Goal: Task Accomplishment & Management: Manage account settings

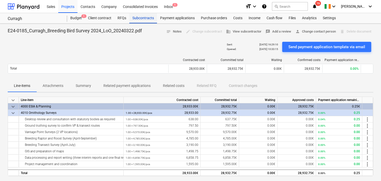
click at [139, 17] on div "Subcontracts" at bounding box center [143, 18] width 28 height 10
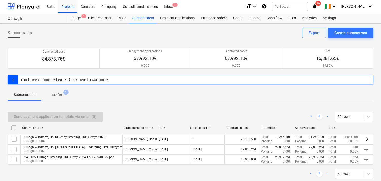
click at [90, 79] on div "You have unfinished work. Click here to continue" at bounding box center [63, 79] width 87 height 5
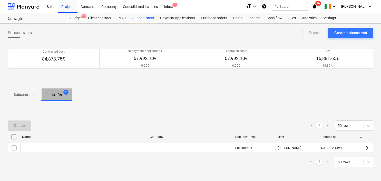
click at [57, 92] on p "Drafts" at bounding box center [57, 94] width 10 height 5
click at [56, 95] on p "Drafts" at bounding box center [57, 94] width 10 height 5
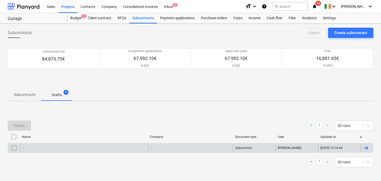
click at [133, 149] on div "-" at bounding box center [84, 148] width 128 height 8
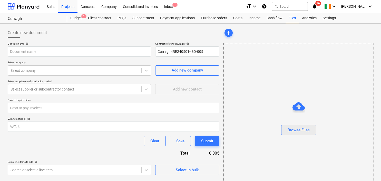
click at [301, 129] on div "Browse Files" at bounding box center [299, 130] width 22 height 7
type input "11908 - Curragh Letter of Offer - Winter surveys 2025_2026.pdf"
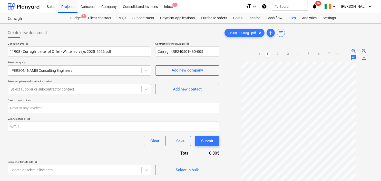
click at [53, 88] on div at bounding box center [75, 89] width 128 height 5
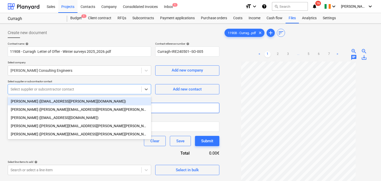
drag, startPoint x: 59, startPoint y: 101, endPoint x: 77, endPoint y: 105, distance: 17.8
click at [59, 100] on div "Áine Sands (aine.sands@tobin.ie)" at bounding box center [80, 101] width 144 height 8
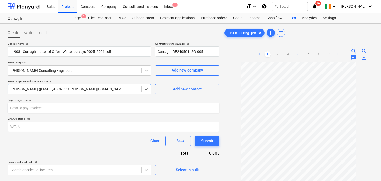
click at [44, 110] on input "number" at bounding box center [114, 108] width 212 height 10
type input "2"
type input "3"
type input "28"
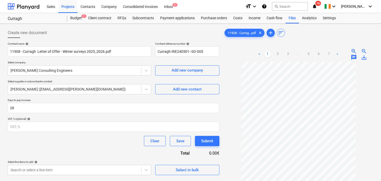
click at [81, 142] on div "Clear Save Submit" at bounding box center [114, 141] width 212 height 10
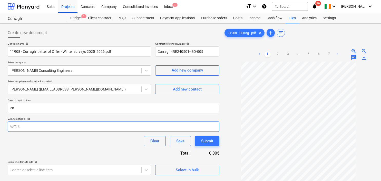
click at [21, 126] on input "number" at bounding box center [114, 127] width 212 height 10
type input "23"
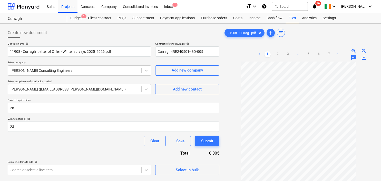
drag, startPoint x: 41, startPoint y: 140, endPoint x: 93, endPoint y: 156, distance: 55.2
click at [48, 143] on div "Clear Save Submit" at bounding box center [114, 141] width 212 height 10
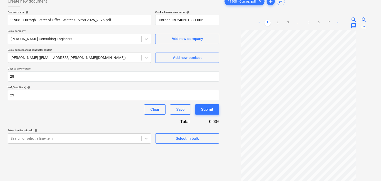
scroll to position [51, 0]
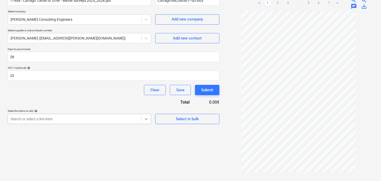
click at [146, 119] on body "Sales Projects Contacts Company Consolidated Invoices Inbox 1 format_size keybo…" at bounding box center [190, 39] width 381 height 181
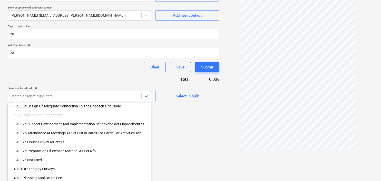
scroll to position [925, 0]
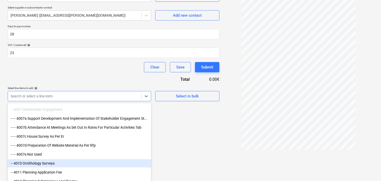
click at [50, 163] on div "-- 4010 Ornithology Surveys" at bounding box center [80, 163] width 144 height 8
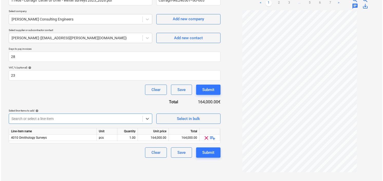
scroll to position [51, 0]
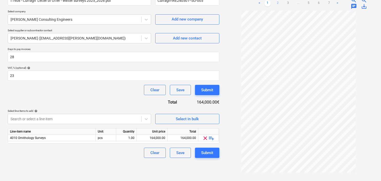
click at [277, 3] on link "2" at bounding box center [278, 3] width 6 height 6
click at [288, 2] on link "3" at bounding box center [288, 3] width 6 height 6
click at [158, 137] on div "164,000.00" at bounding box center [152, 138] width 26 height 6
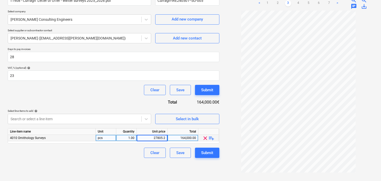
type input "27805.25"
click at [111, 157] on div "Clear Save Submit" at bounding box center [114, 153] width 212 height 10
click at [202, 153] on div "Submit" at bounding box center [207, 153] width 12 height 7
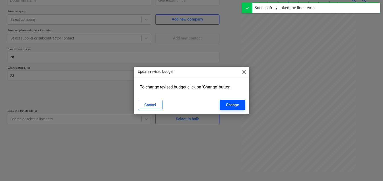
click at [234, 104] on div "Change" at bounding box center [232, 105] width 13 height 7
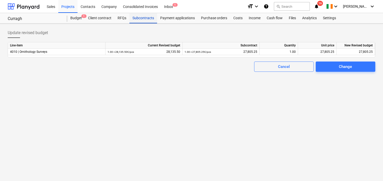
click at [146, 17] on div "Subcontracts" at bounding box center [143, 18] width 28 height 10
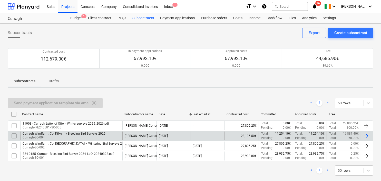
click at [367, 134] on div at bounding box center [366, 136] width 6 height 6
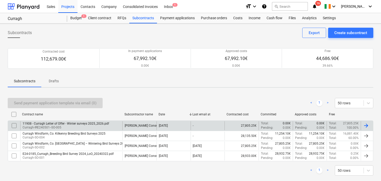
click at [365, 125] on div at bounding box center [366, 126] width 6 height 6
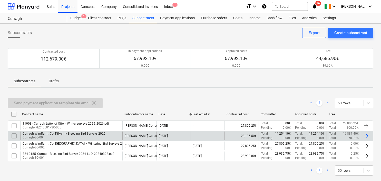
click at [368, 135] on div at bounding box center [366, 136] width 6 height 6
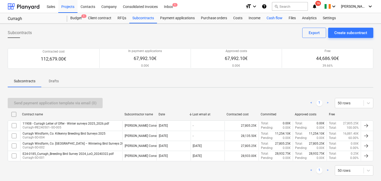
click at [275, 17] on div "Cash flow" at bounding box center [275, 18] width 22 height 10
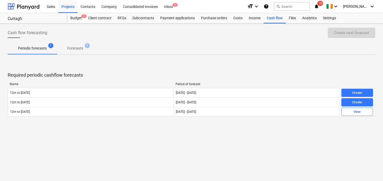
click at [63, 134] on div "Required periodic cashflow forecasts Name Period of forecast 12m to March 28 01…" at bounding box center [192, 97] width 368 height 77
click at [67, 6] on div "Projects" at bounding box center [67, 6] width 19 height 13
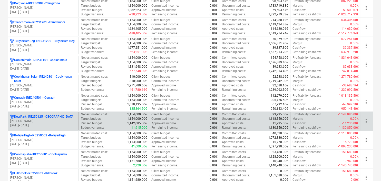
scroll to position [205, 0]
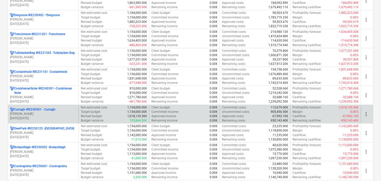
drag, startPoint x: 55, startPoint y: 112, endPoint x: 47, endPoint y: 115, distance: 8.7
click at [47, 115] on p "[PERSON_NAME]" at bounding box center [43, 114] width 67 height 4
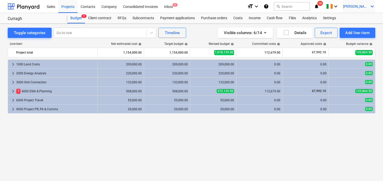
click at [372, 6] on icon "keyboard_arrow_down" at bounding box center [372, 6] width 6 height 6
click at [372, 6] on div at bounding box center [191, 90] width 383 height 181
click at [339, 7] on icon "keyboard_arrow_down" at bounding box center [336, 6] width 6 height 6
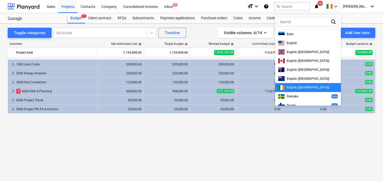
click at [346, 6] on div at bounding box center [191, 90] width 383 height 181
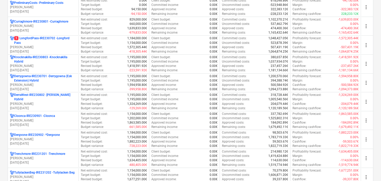
scroll to position [77, 0]
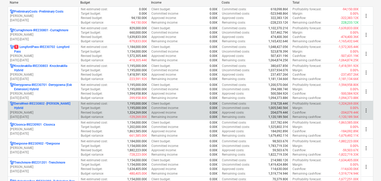
click at [54, 111] on p "[PERSON_NAME]" at bounding box center [43, 113] width 67 height 4
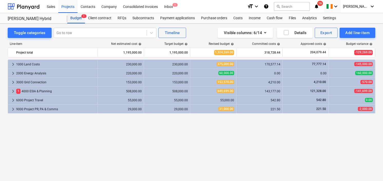
click at [75, 17] on div "Budget 1" at bounding box center [76, 18] width 18 height 10
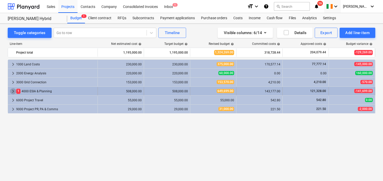
click at [11, 90] on span "keyboard_arrow_right" at bounding box center [13, 91] width 6 height 6
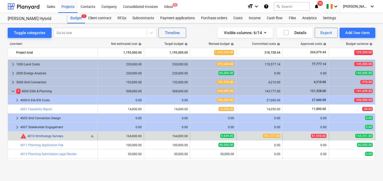
click at [41, 135] on link "4010 Ornithology Surveys" at bounding box center [45, 137] width 36 height 4
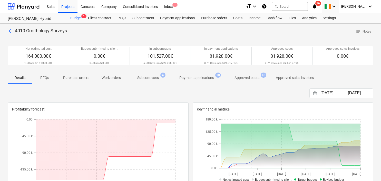
click at [10, 31] on span "arrow_back" at bounding box center [11, 31] width 6 height 6
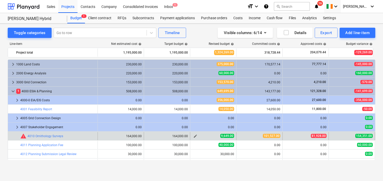
click at [196, 136] on span "edit" at bounding box center [195, 136] width 4 height 4
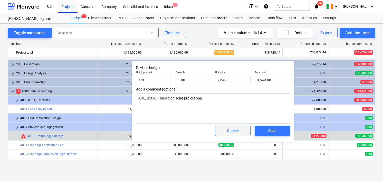
click at [238, 130] on div "Cancel" at bounding box center [233, 131] width 12 height 7
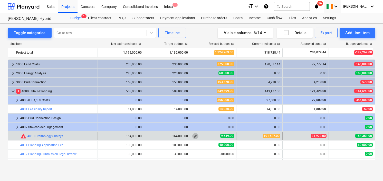
click at [195, 136] on span "edit" at bounding box center [195, 136] width 4 height 4
type textarea "x"
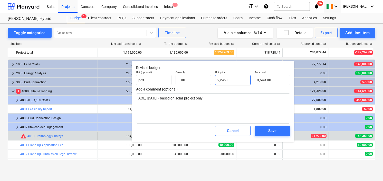
type input "9649"
click at [235, 79] on input "9649" at bounding box center [232, 80] width 35 height 10
type textarea "x"
type input "964"
type input "964.00"
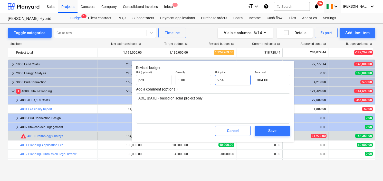
type textarea "x"
type input "96"
type input "96.00"
type textarea "x"
type input "9"
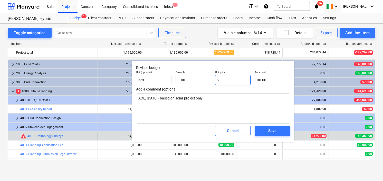
type input "9.00"
type textarea "x"
type input "0.00"
type textarea "x"
type input "1"
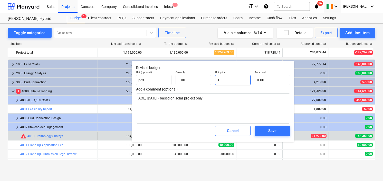
type input "1.00"
type textarea "x"
type input "14"
type input "14.00"
type textarea "x"
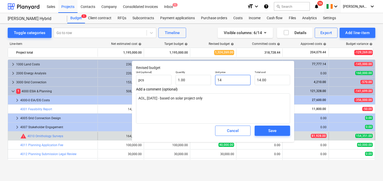
type input "1"
type input "1.00"
type textarea "x"
type input "16"
type input "16.00"
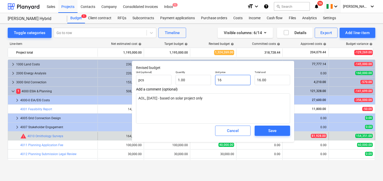
type textarea "x"
type input "164"
type input "164.00"
type textarea "x"
type input "164,"
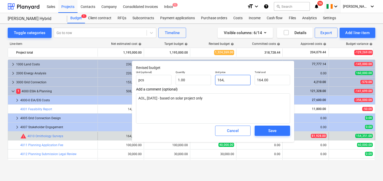
type input "0.00"
type textarea "x"
type input "164,0"
type textarea "x"
type input "164,00"
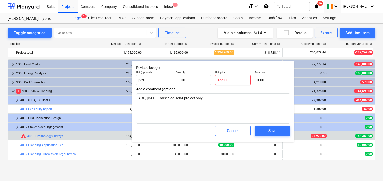
type textarea "x"
type input "164,000"
type input "164,000.00"
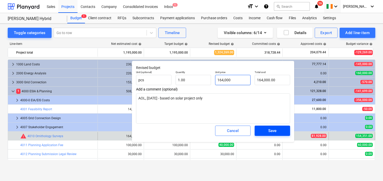
type input "164,000"
type textarea "x"
type input "164,000.00"
click at [278, 130] on span "Save" at bounding box center [272, 131] width 23 height 7
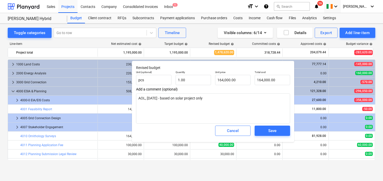
type textarea "x"
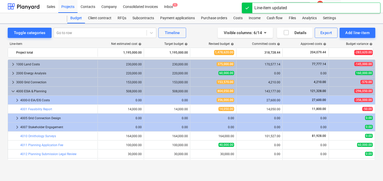
click at [268, 171] on div "Toggle categories Go to row Timeline Visible columns : 6/14 Details Export Add …" at bounding box center [191, 103] width 383 height 158
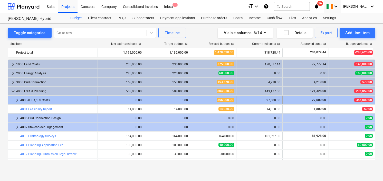
click at [15, 99] on span "keyboard_arrow_right" at bounding box center [17, 100] width 6 height 6
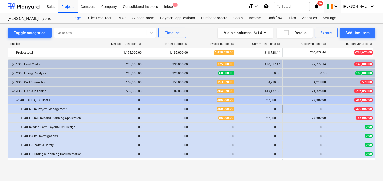
click at [22, 107] on span "keyboard_arrow_right" at bounding box center [21, 109] width 6 height 6
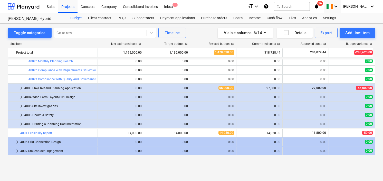
scroll to position [24, 0]
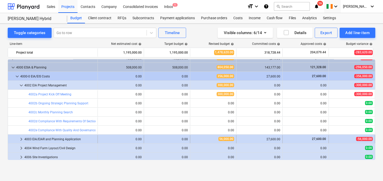
click at [20, 137] on span "keyboard_arrow_right" at bounding box center [21, 139] width 6 height 6
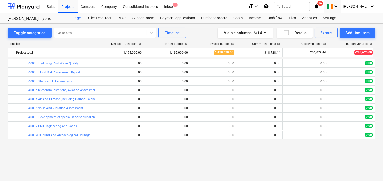
scroll to position [204, 0]
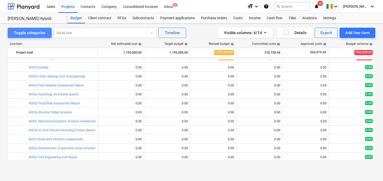
click at [36, 30] on div "Toggle categories" at bounding box center [30, 33] width 32 height 7
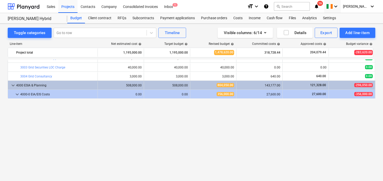
scroll to position [127, 0]
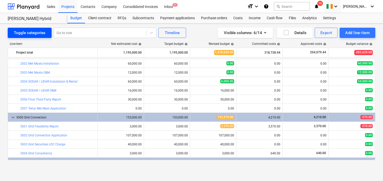
click at [32, 30] on div "Toggle categories" at bounding box center [30, 33] width 32 height 7
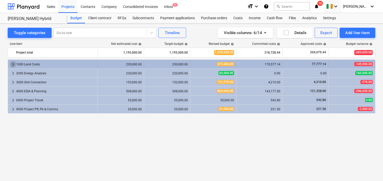
click at [12, 63] on span "keyboard_arrow_right" at bounding box center [13, 64] width 6 height 6
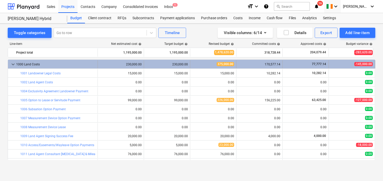
click at [11, 62] on span "keyboard_arrow_down" at bounding box center [13, 64] width 6 height 6
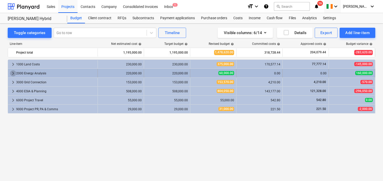
click at [13, 71] on span "keyboard_arrow_right" at bounding box center [13, 73] width 6 height 6
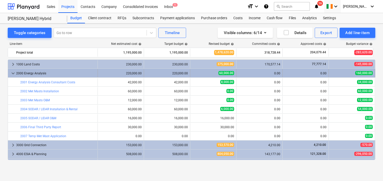
click at [14, 72] on span "keyboard_arrow_down" at bounding box center [13, 73] width 6 height 6
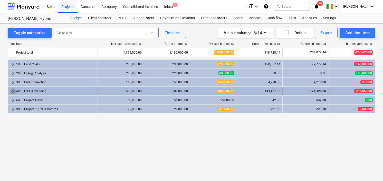
click at [13, 90] on span "keyboard_arrow_right" at bounding box center [13, 91] width 6 height 6
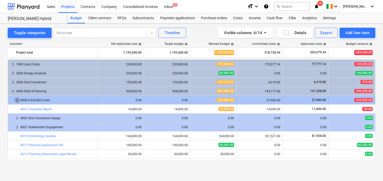
click at [18, 98] on span "keyboard_arrow_right" at bounding box center [17, 100] width 6 height 6
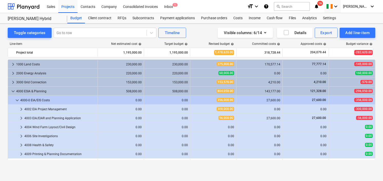
scroll to position [0, 0]
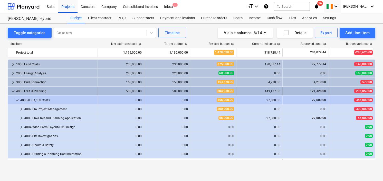
click at [13, 90] on span "keyboard_arrow_down" at bounding box center [13, 91] width 6 height 6
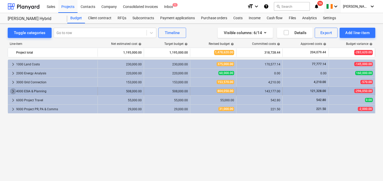
click at [15, 90] on span "keyboard_arrow_right" at bounding box center [13, 91] width 6 height 6
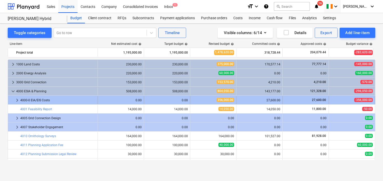
click at [228, 98] on span "356,000.00" at bounding box center [225, 100] width 17 height 4
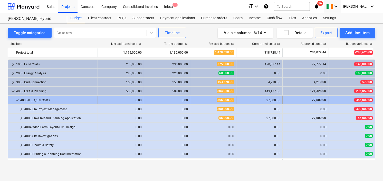
click at [201, 99] on div "356,000.00" at bounding box center [213, 100] width 42 height 4
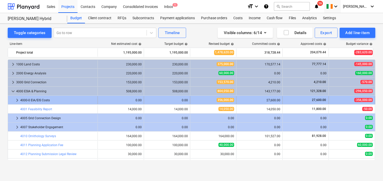
click at [198, 99] on div "356,000.00" at bounding box center [213, 100] width 42 height 4
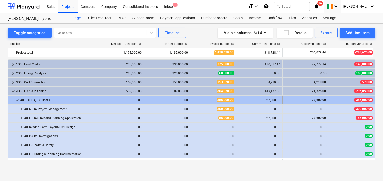
click at [201, 100] on div "356,000.00" at bounding box center [213, 100] width 42 height 4
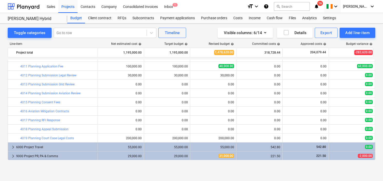
scroll to position [2, 0]
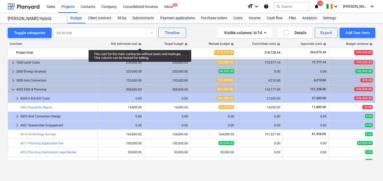
click at [140, 44] on span "help" at bounding box center [139, 44] width 4 height 3
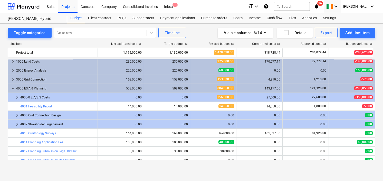
scroll to position [0, 0]
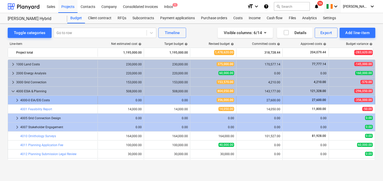
click at [16, 98] on span "keyboard_arrow_right" at bounding box center [17, 100] width 6 height 6
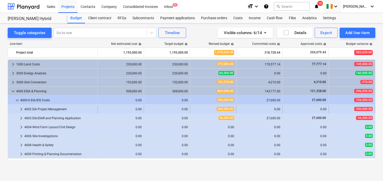
click at [217, 108] on span "300,000.00" at bounding box center [225, 109] width 17 height 4
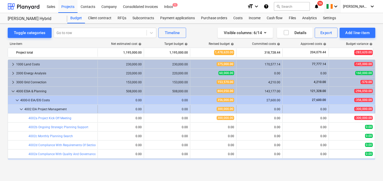
click at [191, 107] on div "300,000.00" at bounding box center [213, 109] width 46 height 8
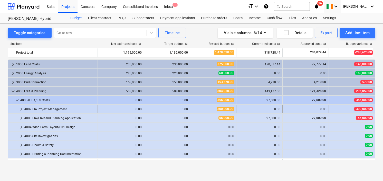
click at [21, 108] on span "keyboard_arrow_right" at bounding box center [21, 109] width 6 height 6
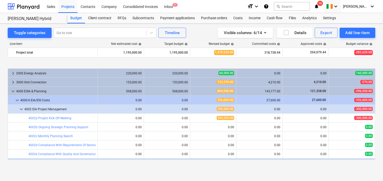
scroll to position [26, 0]
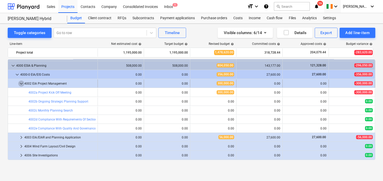
click at [20, 82] on span "keyboard_arrow_down" at bounding box center [21, 84] width 6 height 6
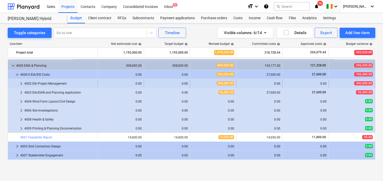
click at [20, 82] on span "keyboard_arrow_right" at bounding box center [21, 84] width 6 height 6
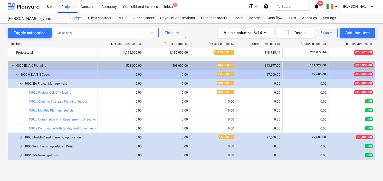
scroll to position [51, 0]
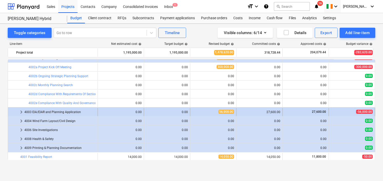
click at [22, 111] on span "keyboard_arrow_right" at bounding box center [21, 112] width 6 height 6
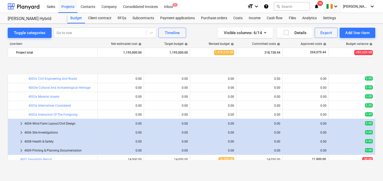
scroll to position [308, 0]
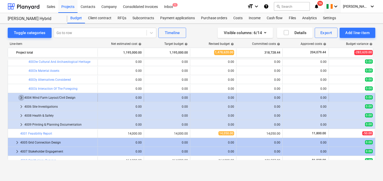
click at [23, 97] on span "keyboard_arrow_right" at bounding box center [21, 98] width 6 height 6
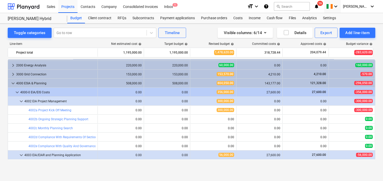
scroll to position [0, 0]
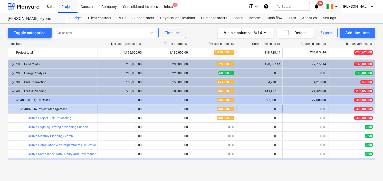
click at [223, 108] on span "300,000.00" at bounding box center [225, 109] width 17 height 4
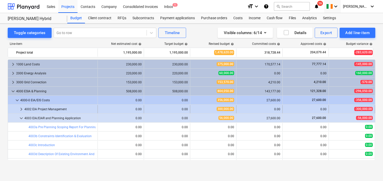
click at [22, 108] on span "keyboard_arrow_right" at bounding box center [21, 109] width 6 height 6
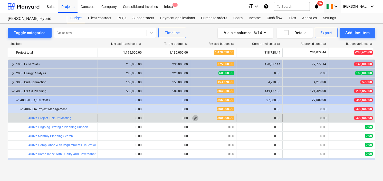
click at [196, 117] on span "edit" at bounding box center [195, 118] width 4 height 4
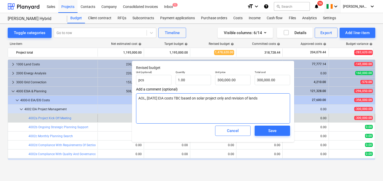
click at [264, 100] on textarea "AOL, 02.12.24 EIA costs TBC based on solar project only and revision of lands" at bounding box center [213, 108] width 154 height 30
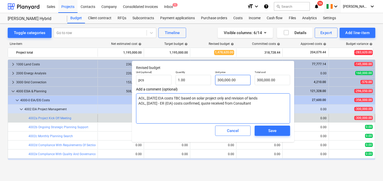
type textarea "AOL, 02.12.24 EIA costs TBC based on solar project only and revision of lands A…"
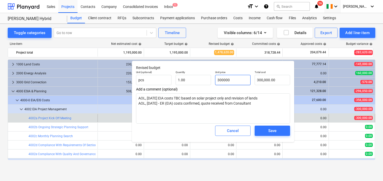
click at [235, 79] on input "300000" at bounding box center [232, 80] width 35 height 10
type input "30000"
type input "30,000.00"
type input "3000"
type input "3,000.00"
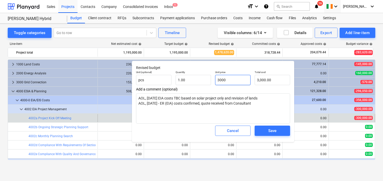
type input "300"
type input "300.00"
type input "30"
type input "30.00"
type input "3"
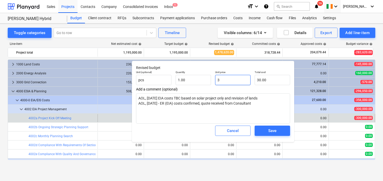
type input "3.00"
type input "0.00"
type input "2"
type input "2.00"
type input "21"
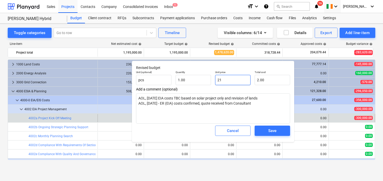
type input "21.00"
type input "212"
type input "212.00"
type input "2127"
type input "2,127.00"
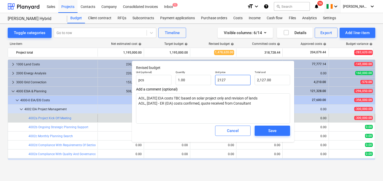
type input "21276"
type input "21,276.00"
type input "212760"
type input "212,760.00"
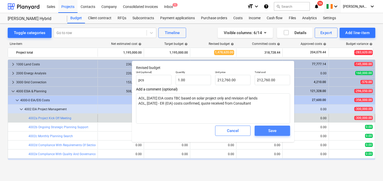
click at [275, 129] on div "Save" at bounding box center [272, 131] width 8 height 7
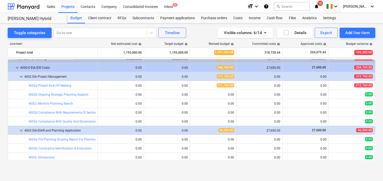
scroll to position [26, 0]
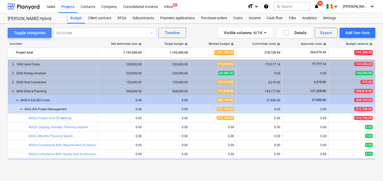
click at [30, 33] on div "Toggle categories" at bounding box center [30, 33] width 32 height 7
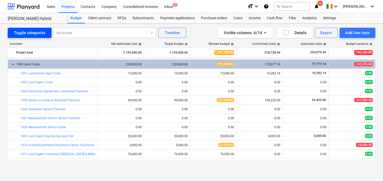
click at [31, 31] on div "Toggle categories" at bounding box center [30, 33] width 32 height 7
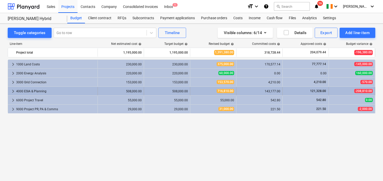
click at [13, 90] on span "keyboard_arrow_right" at bounding box center [13, 91] width 6 height 6
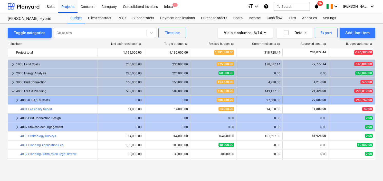
click at [16, 98] on span "keyboard_arrow_right" at bounding box center [17, 100] width 6 height 6
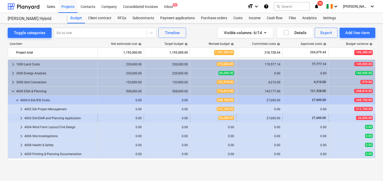
click at [21, 117] on span "keyboard_arrow_right" at bounding box center [21, 118] width 6 height 6
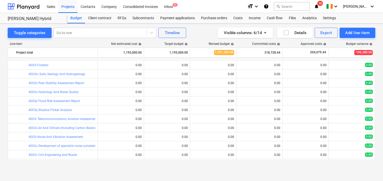
scroll to position [110, 0]
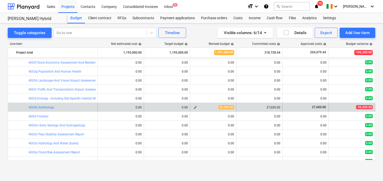
click at [195, 106] on span "edit" at bounding box center [195, 108] width 4 height 4
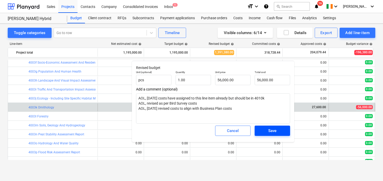
click at [275, 132] on div "Save" at bounding box center [272, 131] width 8 height 7
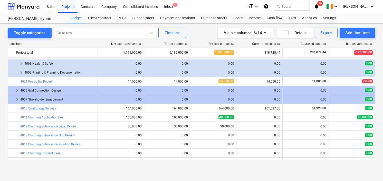
scroll to position [315, 0]
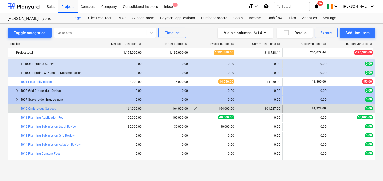
click at [197, 108] on span "edit" at bounding box center [195, 109] width 4 height 4
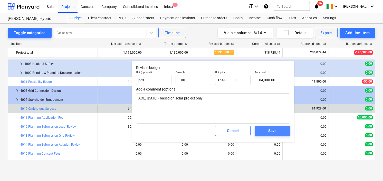
click at [267, 129] on span "Save" at bounding box center [272, 131] width 23 height 7
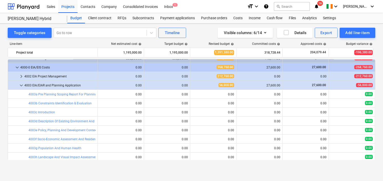
scroll to position [7, 0]
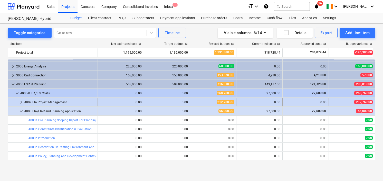
click at [20, 100] on span "keyboard_arrow_right" at bounding box center [21, 102] width 6 height 6
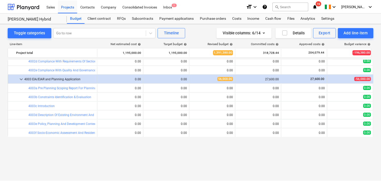
scroll to position [0, 0]
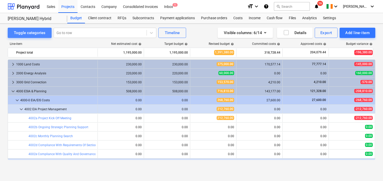
click at [33, 33] on div "Toggle categories" at bounding box center [30, 33] width 32 height 7
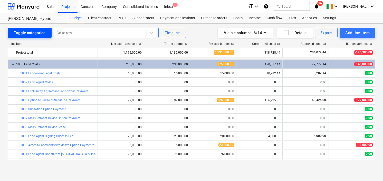
click at [25, 31] on div "Toggle categories" at bounding box center [30, 33] width 32 height 7
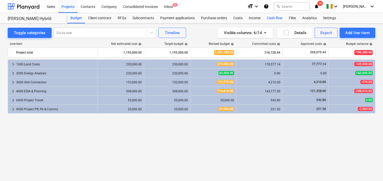
click at [275, 18] on div "Cash flow" at bounding box center [275, 18] width 22 height 10
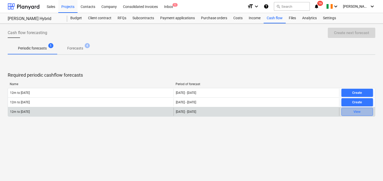
click at [358, 111] on div "View" at bounding box center [357, 112] width 7 height 6
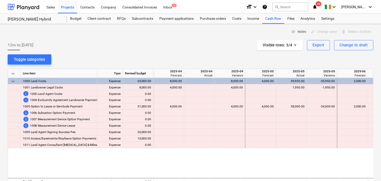
scroll to position [0, 370]
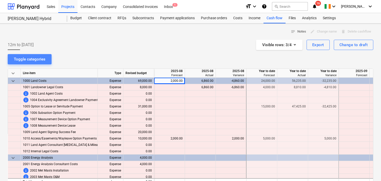
click at [40, 58] on div "Toggle categories" at bounding box center [30, 59] width 32 height 7
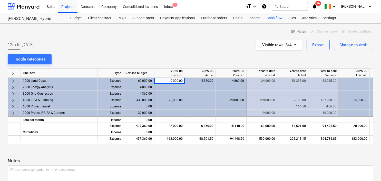
click at [177, 56] on div "notes Notes edit Change name delete Delete cashflow 12m to [DATE] Visible rows …" at bounding box center [190, 120] width 381 height 193
click at [14, 100] on span "keyboard_arrow_right" at bounding box center [13, 100] width 6 height 6
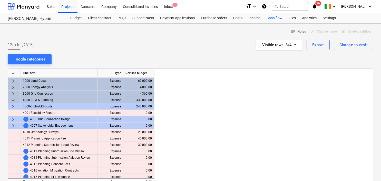
scroll to position [0, 370]
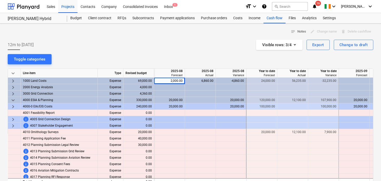
click at [13, 106] on span "keyboard_arrow_right" at bounding box center [13, 107] width 6 height 6
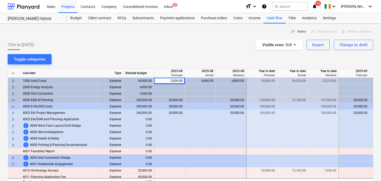
click at [13, 112] on span "keyboard_arrow_right" at bounding box center [13, 113] width 6 height 6
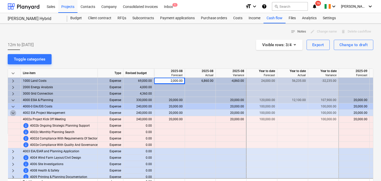
click at [13, 112] on span "keyboard_arrow_down" at bounding box center [13, 113] width 6 height 6
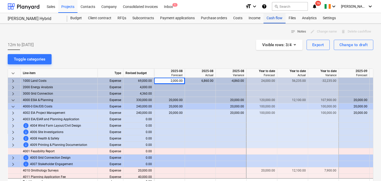
click at [274, 17] on div "Cash flow" at bounding box center [275, 18] width 22 height 10
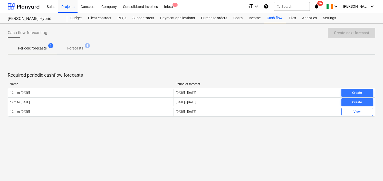
click at [77, 48] on p "Forecasts" at bounding box center [75, 48] width 16 height 5
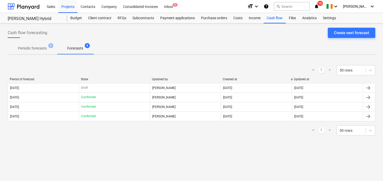
click at [233, 143] on div "Cash flow forecasting Create next forecast Periodic forecasts 1 Forecasts 4 < 1…" at bounding box center [191, 103] width 383 height 158
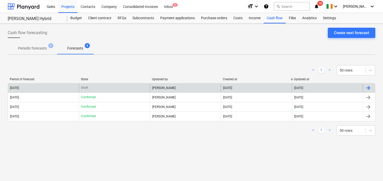
click at [27, 87] on div "[DATE]" at bounding box center [43, 88] width 71 height 8
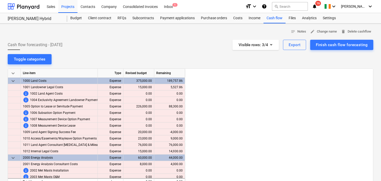
scroll to position [0, 770]
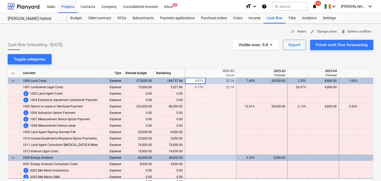
click at [169, 53] on div "notes Notes edit Change name delete Delete cashflow Cash flow forecasting - 202…" at bounding box center [190, 150] width 381 height 253
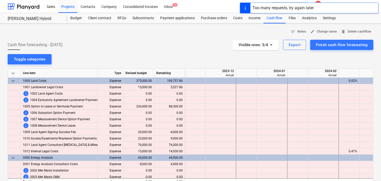
scroll to position [0, 770]
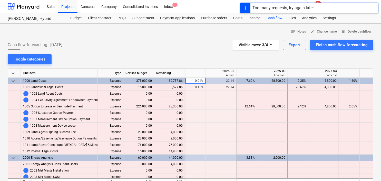
drag, startPoint x: 192, startPoint y: 36, endPoint x: 180, endPoint y: 60, distance: 27.5
click at [192, 36] on div at bounding box center [191, 38] width 366 height 4
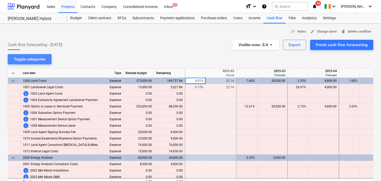
click at [35, 60] on div "Toggle categories" at bounding box center [30, 59] width 32 height 7
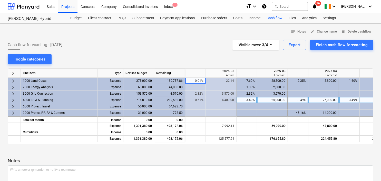
click at [13, 99] on span "keyboard_arrow_right" at bounding box center [13, 100] width 6 height 6
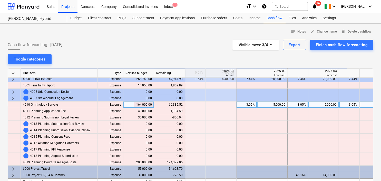
scroll to position [3, 770]
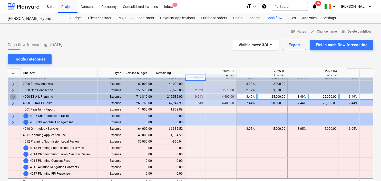
click at [14, 95] on span "keyboard_arrow_down" at bounding box center [13, 97] width 6 height 6
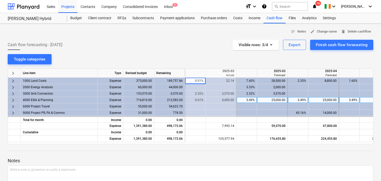
scroll to position [0, 770]
click at [13, 99] on span "keyboard_arrow_right" at bounding box center [13, 100] width 6 height 6
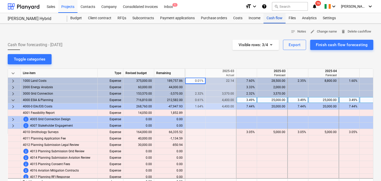
click at [272, 19] on div "Cash flow" at bounding box center [275, 18] width 22 height 10
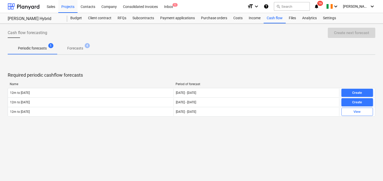
click at [36, 47] on p "Periodic forecasts" at bounding box center [32, 48] width 29 height 5
click at [78, 48] on p "Forecasts" at bounding box center [75, 48] width 16 height 5
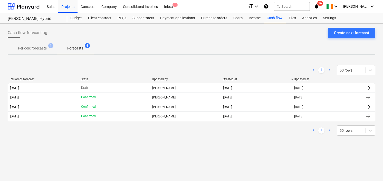
click at [25, 50] on p "Periodic forecasts" at bounding box center [32, 48] width 29 height 5
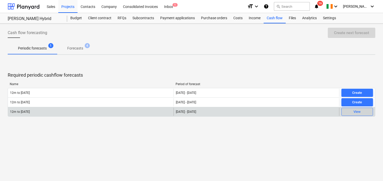
click at [354, 111] on div "View" at bounding box center [357, 112] width 7 height 6
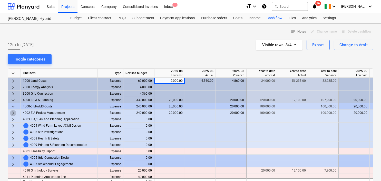
click at [13, 111] on span "keyboard_arrow_right" at bounding box center [13, 113] width 6 height 6
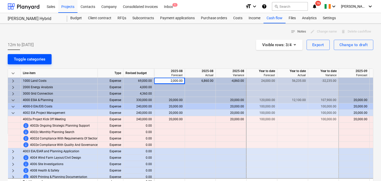
click at [31, 59] on div "Toggle categories" at bounding box center [30, 59] width 32 height 7
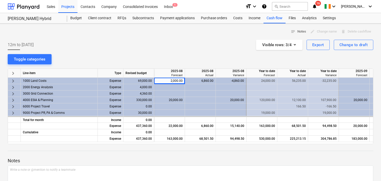
click at [194, 155] on div at bounding box center [191, 156] width 366 height 4
click at [144, 17] on div "Subcontracts" at bounding box center [143, 18] width 28 height 10
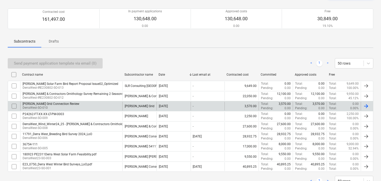
scroll to position [51, 0]
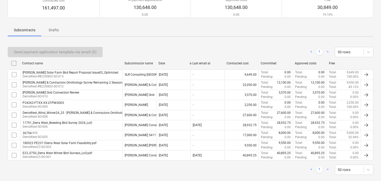
click at [137, 169] on div "< 1 > 50 rows" at bounding box center [191, 170] width 366 height 10
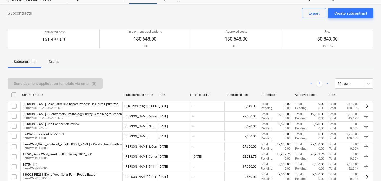
scroll to position [0, 0]
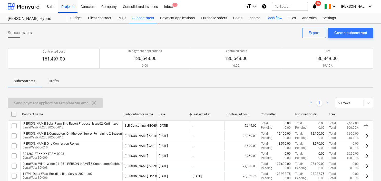
click at [274, 17] on div "Cash flow" at bounding box center [275, 18] width 22 height 10
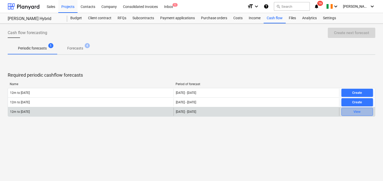
click at [357, 111] on div "View" at bounding box center [357, 112] width 7 height 6
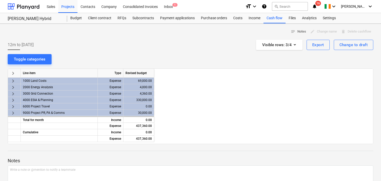
scroll to position [0, 370]
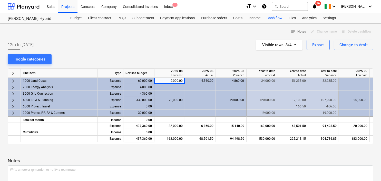
click at [14, 80] on span "keyboard_arrow_right" at bounding box center [13, 81] width 6 height 6
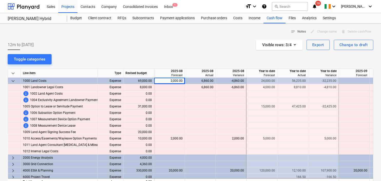
click at [13, 80] on span "keyboard_arrow_down" at bounding box center [13, 81] width 6 height 6
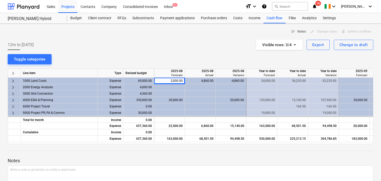
click at [97, 46] on div "12m to [DATE] Visible rows : 3/4 Export Change to draft" at bounding box center [191, 45] width 366 height 10
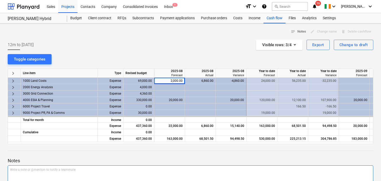
click at [170, 168] on p "Write a note or @mention to notify a teammate [PERSON_NAME]" at bounding box center [190, 170] width 361 height 4
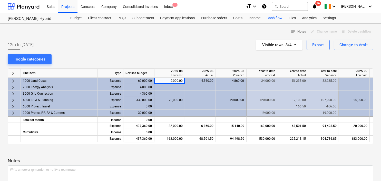
click at [108, 54] on div "notes Notes edit Change name delete Delete cashflow 12m to [DATE] Visible rows …" at bounding box center [190, 120] width 381 height 193
click at [138, 16] on div "Subcontracts" at bounding box center [143, 18] width 28 height 10
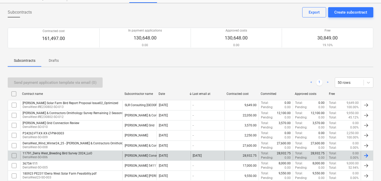
scroll to position [51, 0]
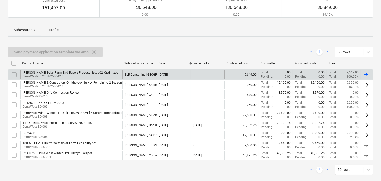
click at [108, 72] on div "[PERSON_NAME] Solar Farm Bird Report Proposal Issue02_Optimized" at bounding box center [71, 73] width 96 height 4
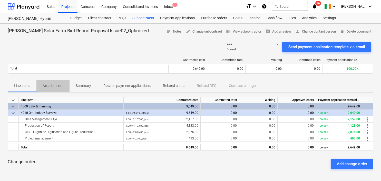
click at [56, 86] on p "Attachments" at bounding box center [53, 85] width 21 height 5
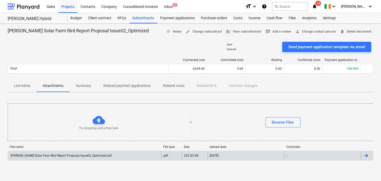
click at [85, 154] on div "[PERSON_NAME] Solar Farm Bird Report Proposal Issue02_Optimized.pdf" at bounding box center [61, 156] width 102 height 4
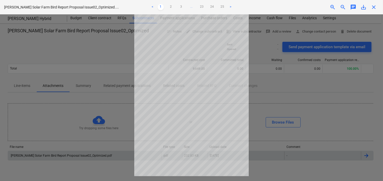
click at [373, 6] on span "close" at bounding box center [374, 7] width 6 height 6
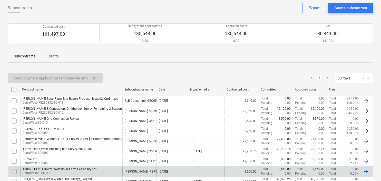
scroll to position [26, 0]
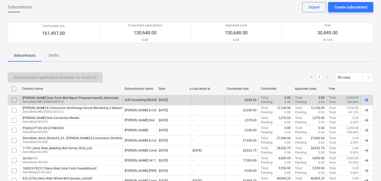
click at [75, 98] on div "[PERSON_NAME] Solar Farm Bird Report Proposal Issue02_Optimized" at bounding box center [71, 98] width 96 height 4
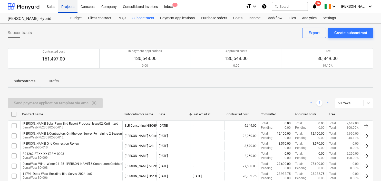
drag, startPoint x: 67, startPoint y: 6, endPoint x: 64, endPoint y: 7, distance: 2.8
click at [67, 6] on div "Projects" at bounding box center [67, 6] width 19 height 13
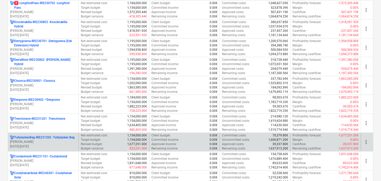
scroll to position [154, 0]
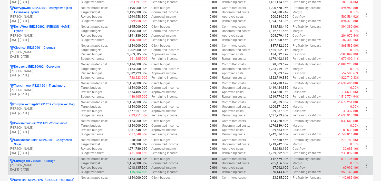
drag, startPoint x: 52, startPoint y: 163, endPoint x: 66, endPoint y: 163, distance: 13.6
click at [52, 164] on p "[PERSON_NAME]" at bounding box center [43, 166] width 67 height 4
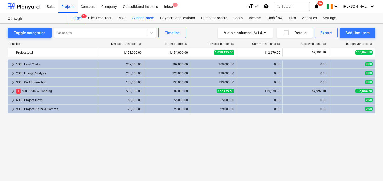
click at [146, 17] on div "Subcontracts" at bounding box center [143, 18] width 28 height 10
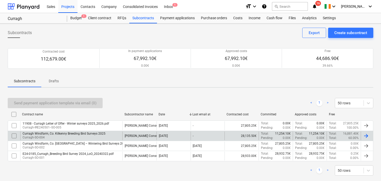
click at [83, 135] on div "Curragh Windfarm, Co. Kilkenny Breeding Bird Surveys 2025" at bounding box center [64, 134] width 83 height 4
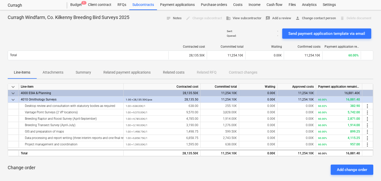
scroll to position [26, 0]
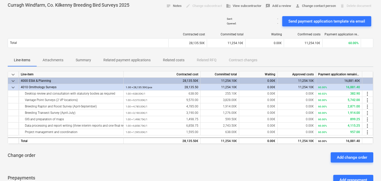
click at [193, 160] on div "Change order Add change order" at bounding box center [191, 157] width 366 height 18
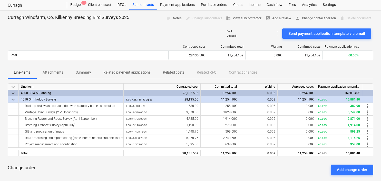
scroll to position [0, 0]
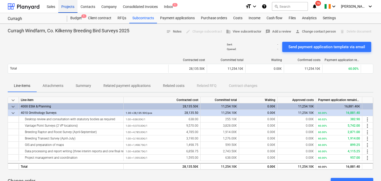
click at [73, 7] on div "Projects" at bounding box center [67, 6] width 19 height 13
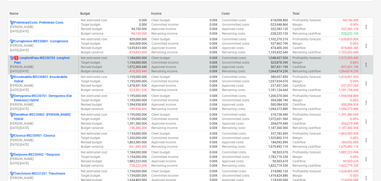
scroll to position [103, 0]
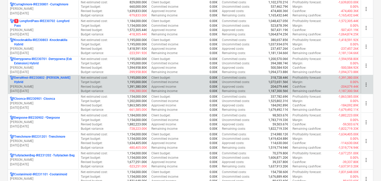
click at [48, 85] on p "[PERSON_NAME]" at bounding box center [43, 87] width 67 height 4
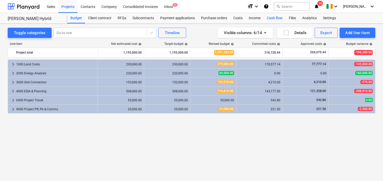
click at [272, 18] on div "Cash flow" at bounding box center [275, 18] width 22 height 10
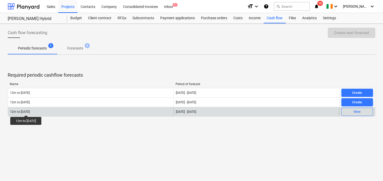
click at [28, 111] on div "12m to [DATE]" at bounding box center [20, 112] width 20 height 4
click at [356, 110] on div "View" at bounding box center [357, 112] width 7 height 6
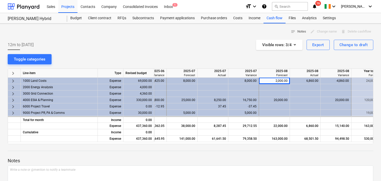
scroll to position [0, 262]
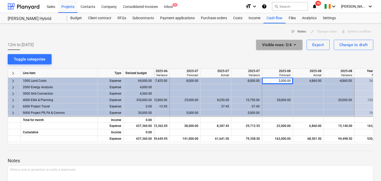
click at [297, 44] on icon "button" at bounding box center [295, 45] width 6 height 6
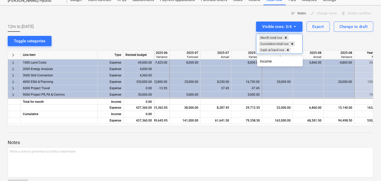
scroll to position [26, 0]
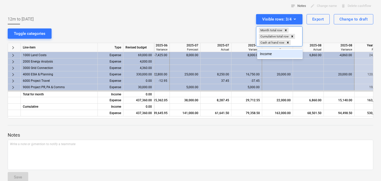
click at [225, 24] on div at bounding box center [190, 90] width 381 height 181
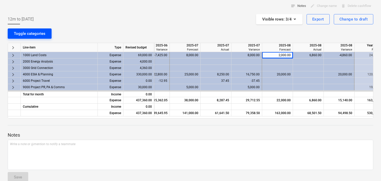
drag, startPoint x: 95, startPoint y: 22, endPoint x: 16, endPoint y: 35, distance: 79.9
click at [93, 22] on div "12m to [DATE] Visible rows : 3/4 Export Change to draft" at bounding box center [191, 19] width 366 height 10
click at [27, 32] on div "Toggle categories" at bounding box center [30, 33] width 32 height 7
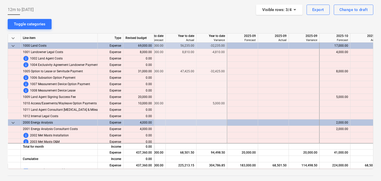
scroll to position [0, 460]
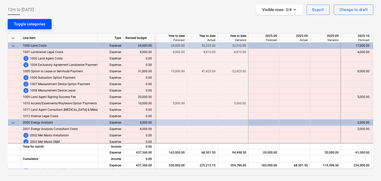
click at [34, 22] on div "Toggle categories" at bounding box center [30, 24] width 32 height 7
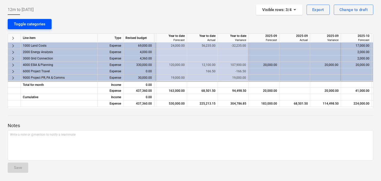
scroll to position [35, 0]
click at [145, 64] on div "330,000.00" at bounding box center [139, 65] width 31 height 6
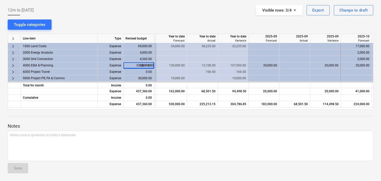
click at [12, 64] on span "keyboard_arrow_right" at bounding box center [13, 66] width 6 height 6
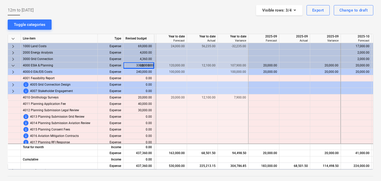
click at [180, 103] on div at bounding box center [171, 104] width 31 height 6
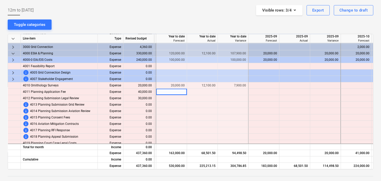
scroll to position [0, 460]
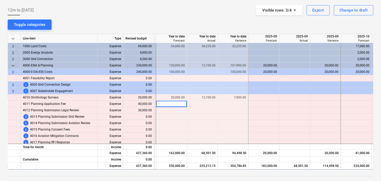
click at [265, 97] on div at bounding box center [264, 98] width 31 height 6
click at [240, 77] on div at bounding box center [233, 78] width 31 height 6
click at [265, 78] on div at bounding box center [264, 78] width 31 height 6
click at [275, 70] on div "20,000.00" at bounding box center [264, 72] width 26 height 6
click at [12, 65] on span "keyboard_arrow_down" at bounding box center [13, 66] width 6 height 6
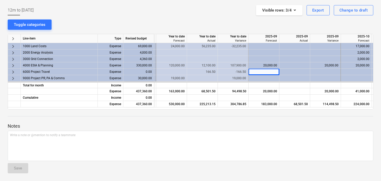
click at [13, 65] on span "keyboard_arrow_right" at bounding box center [13, 66] width 6 height 6
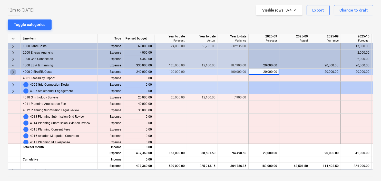
click at [13, 70] on span "keyboard_arrow_right" at bounding box center [13, 72] width 6 height 6
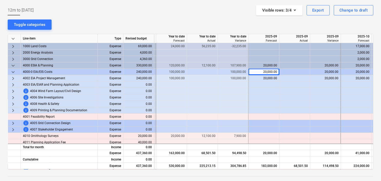
click at [270, 76] on div "20,000.00" at bounding box center [264, 78] width 26 height 6
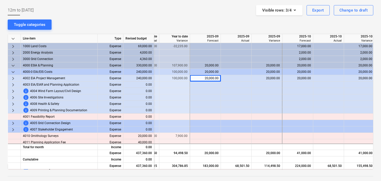
scroll to position [0, 497]
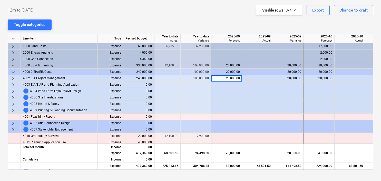
click at [186, 15] on div "12m to [DATE] Visible rows : 3/4 Export Change to draft" at bounding box center [191, 10] width 366 height 10
